Goal: Task Accomplishment & Management: Manage account settings

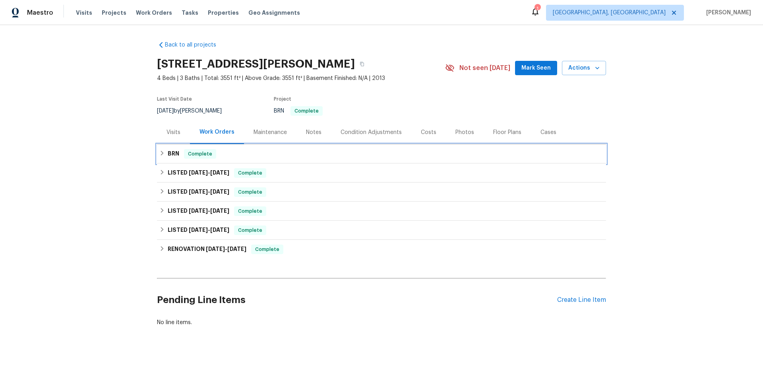
drag, startPoint x: 221, startPoint y: 157, endPoint x: 227, endPoint y: 182, distance: 26.2
click at [220, 157] on div "BRN Complete" at bounding box center [381, 154] width 444 height 10
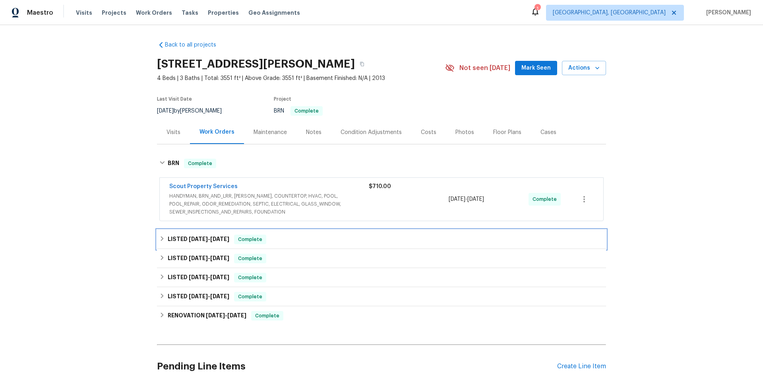
click at [195, 235] on h6 "LISTED [DATE] - [DATE]" at bounding box center [199, 239] width 62 height 10
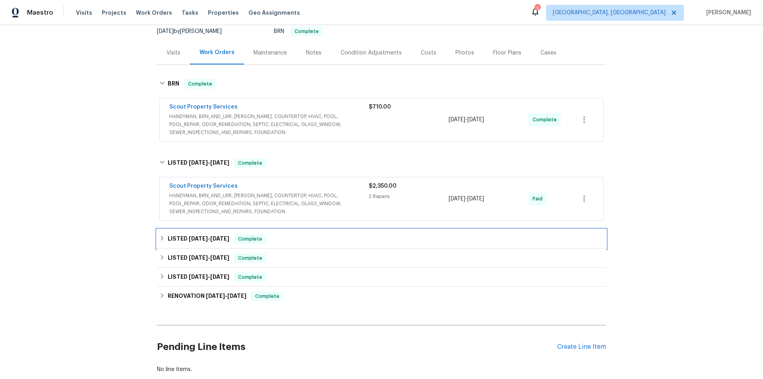
click at [210, 236] on span "[DATE]" at bounding box center [219, 239] width 19 height 6
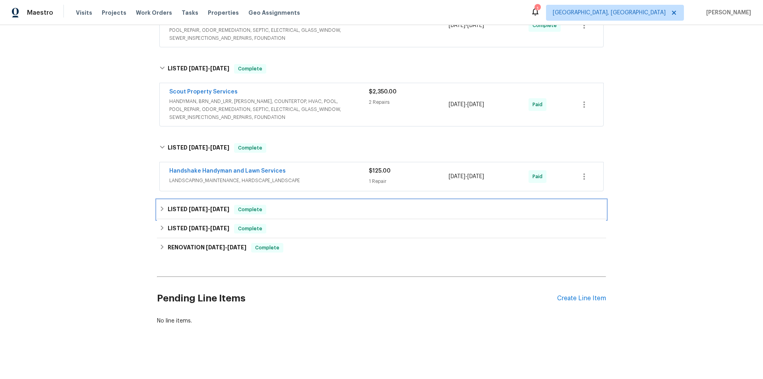
click at [213, 206] on span "[DATE]" at bounding box center [219, 209] width 19 height 6
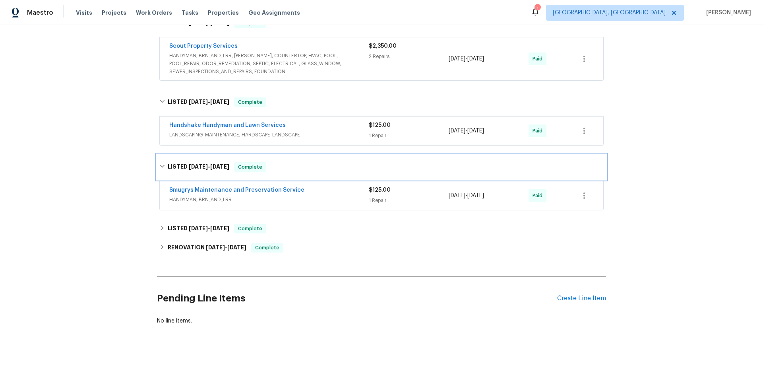
scroll to position [225, 0]
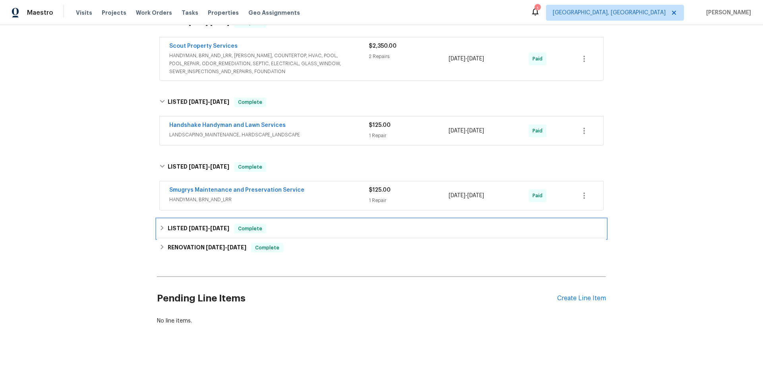
drag, startPoint x: 211, startPoint y: 219, endPoint x: 208, endPoint y: 256, distance: 37.4
click at [210, 224] on h6 "LISTED [DATE] - [DATE]" at bounding box center [199, 229] width 62 height 10
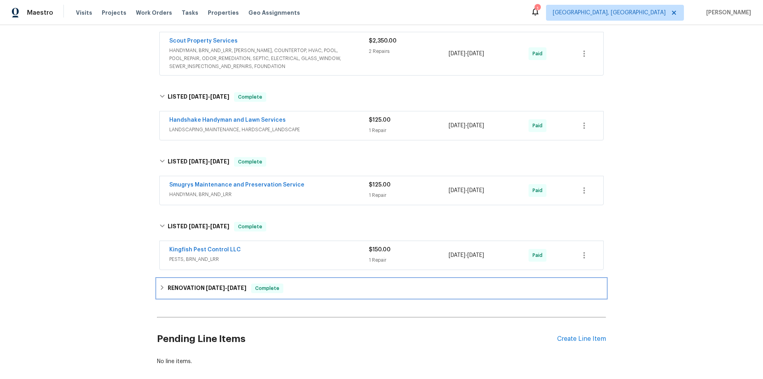
click at [206, 287] on span "[DATE]" at bounding box center [215, 288] width 19 height 6
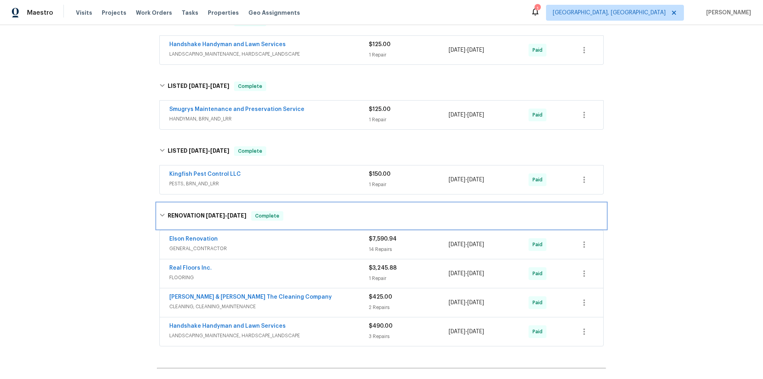
scroll to position [383, 0]
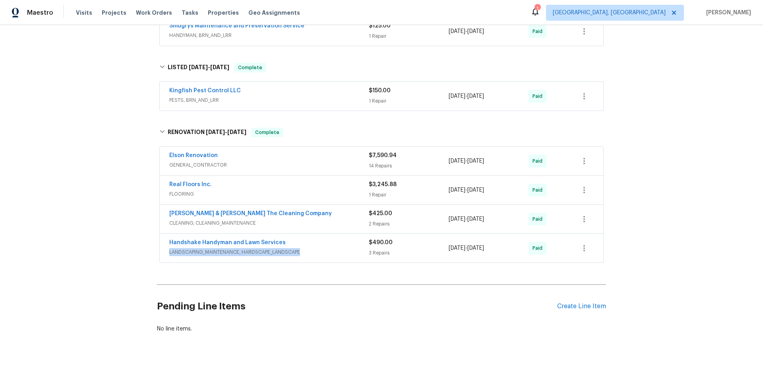
drag, startPoint x: 165, startPoint y: 251, endPoint x: 306, endPoint y: 253, distance: 140.7
click at [306, 253] on div "Handshake Handyman and Lawn Services LANDSCAPING_MAINTENANCE, HARDSCAPE_LANDSCA…" at bounding box center [381, 248] width 443 height 29
